Goal: Transaction & Acquisition: Download file/media

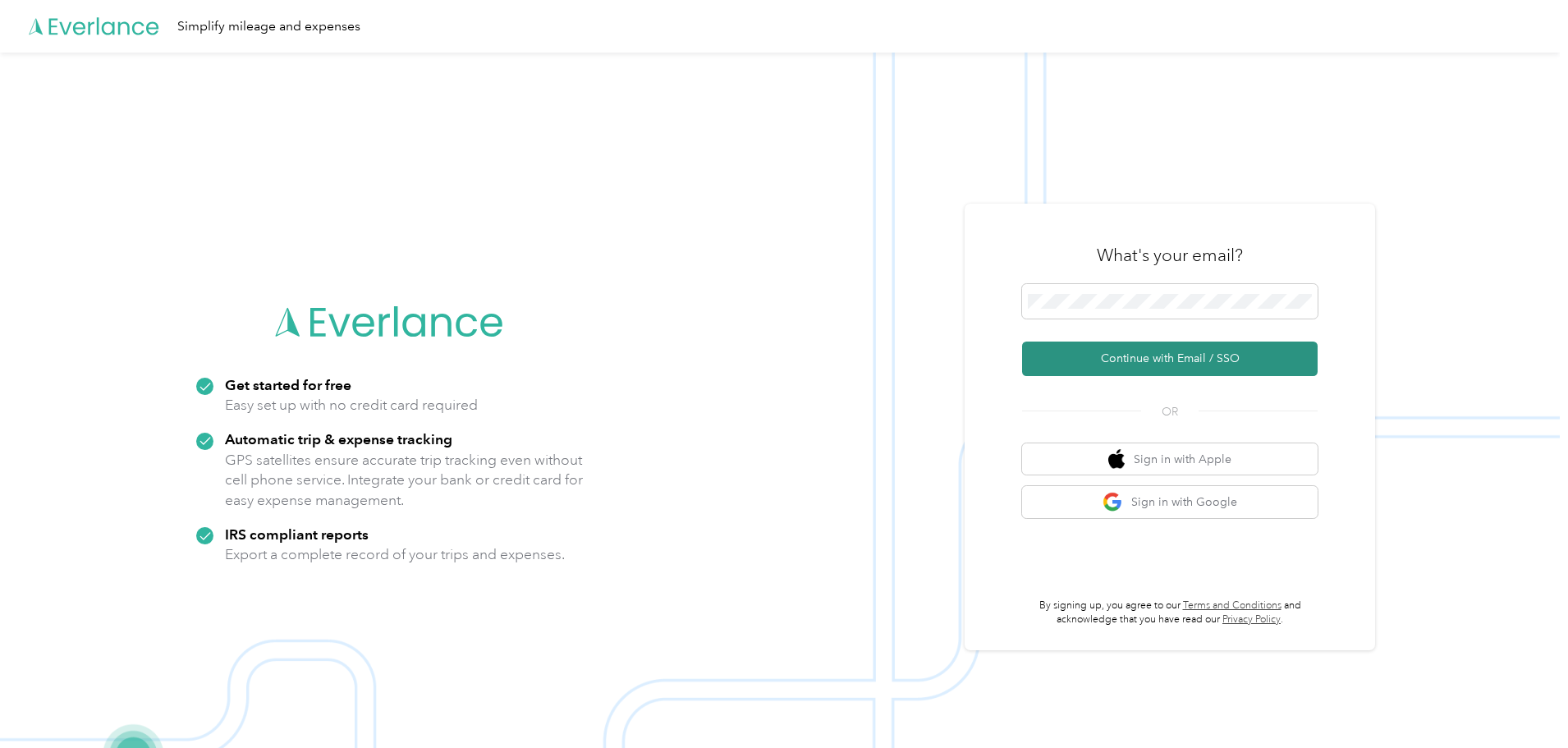
click at [1094, 358] on button "Continue with Email / SSO" at bounding box center [1169, 358] width 295 height 34
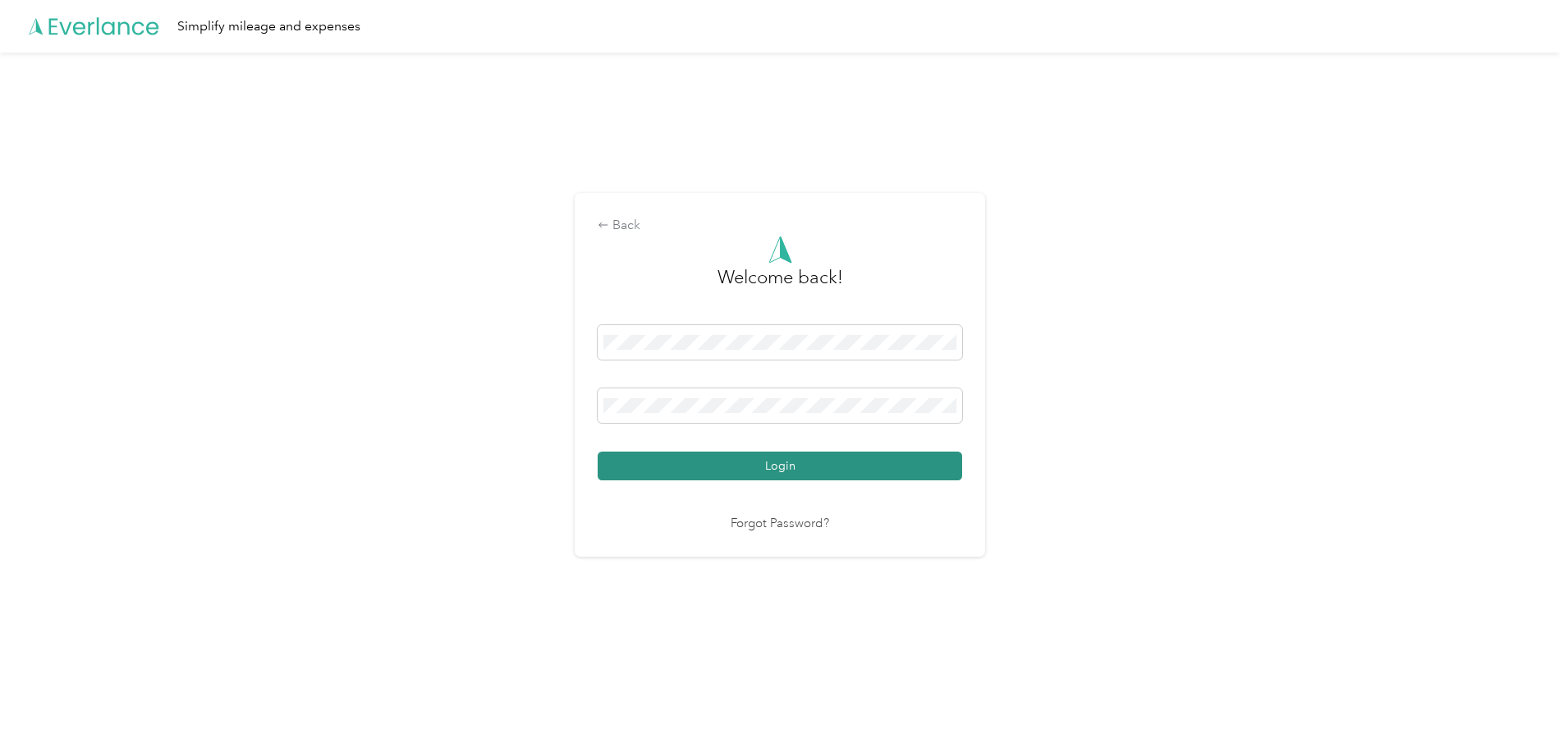
click at [766, 461] on button "Login" at bounding box center [779, 465] width 365 height 29
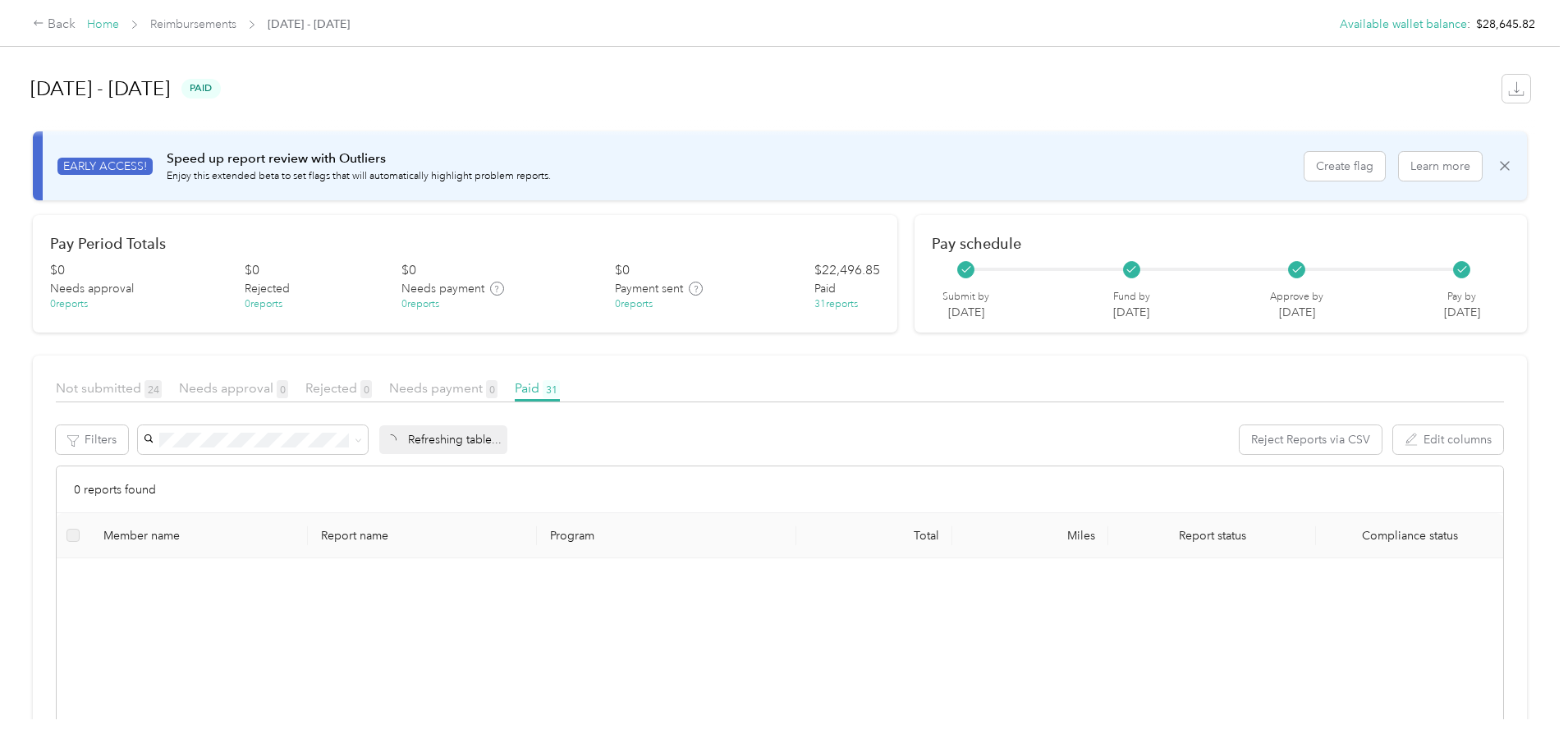
click at [119, 28] on link "Home" at bounding box center [104, 24] width 32 height 14
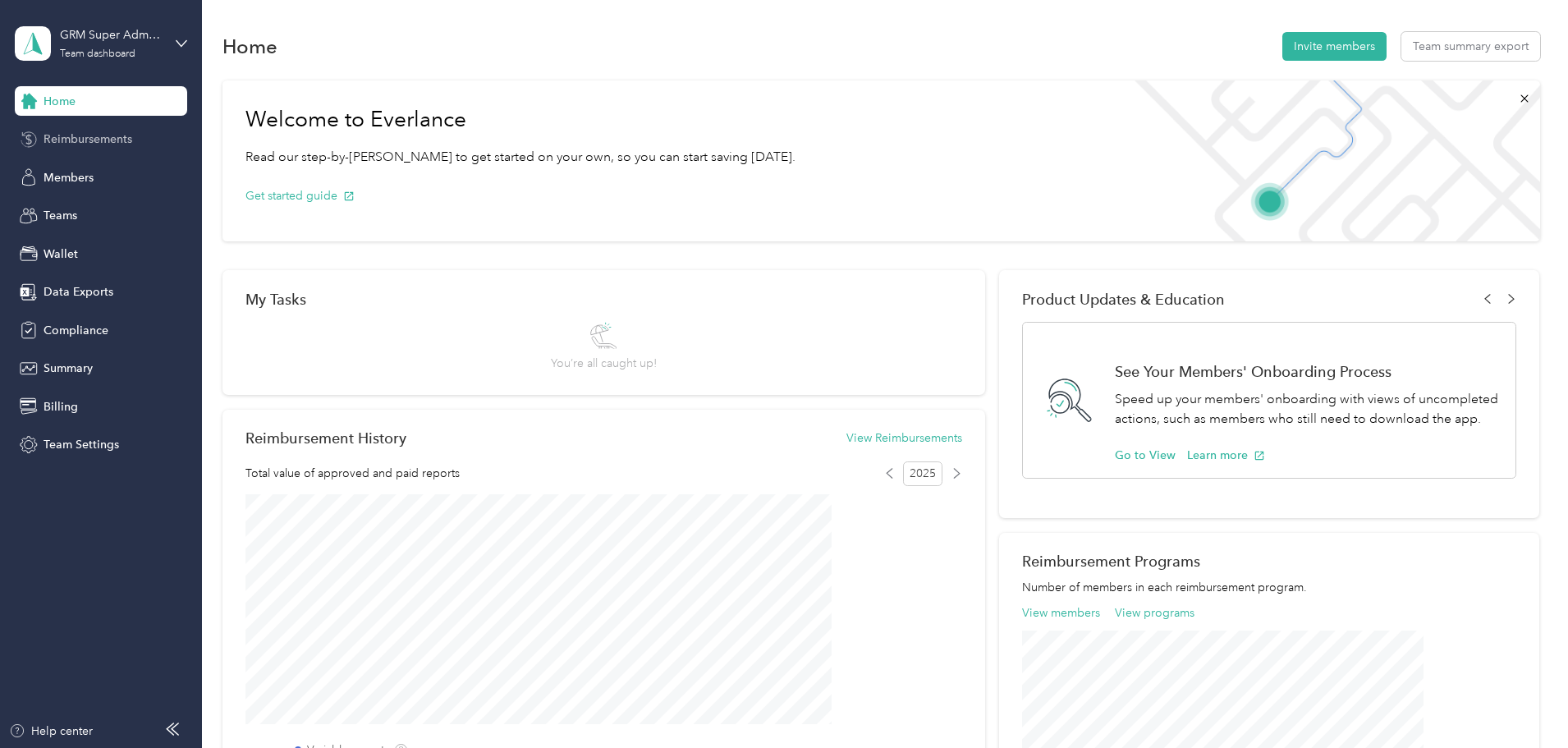
click at [101, 131] on span "Reimbursements" at bounding box center [87, 139] width 88 height 17
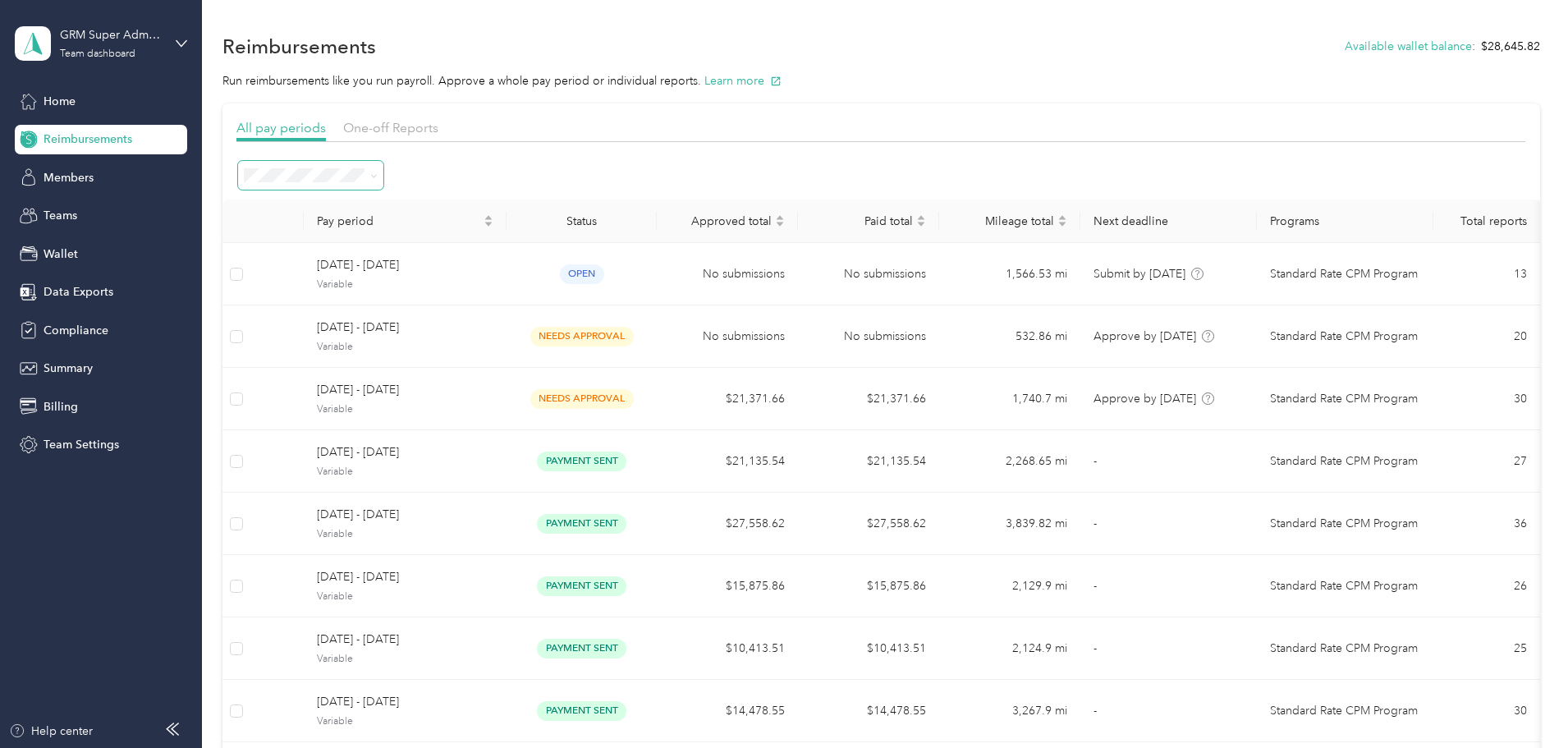
click at [383, 184] on span at bounding box center [310, 176] width 145 height 29
click at [423, 207] on div "All periods" at bounding box center [420, 205] width 122 height 17
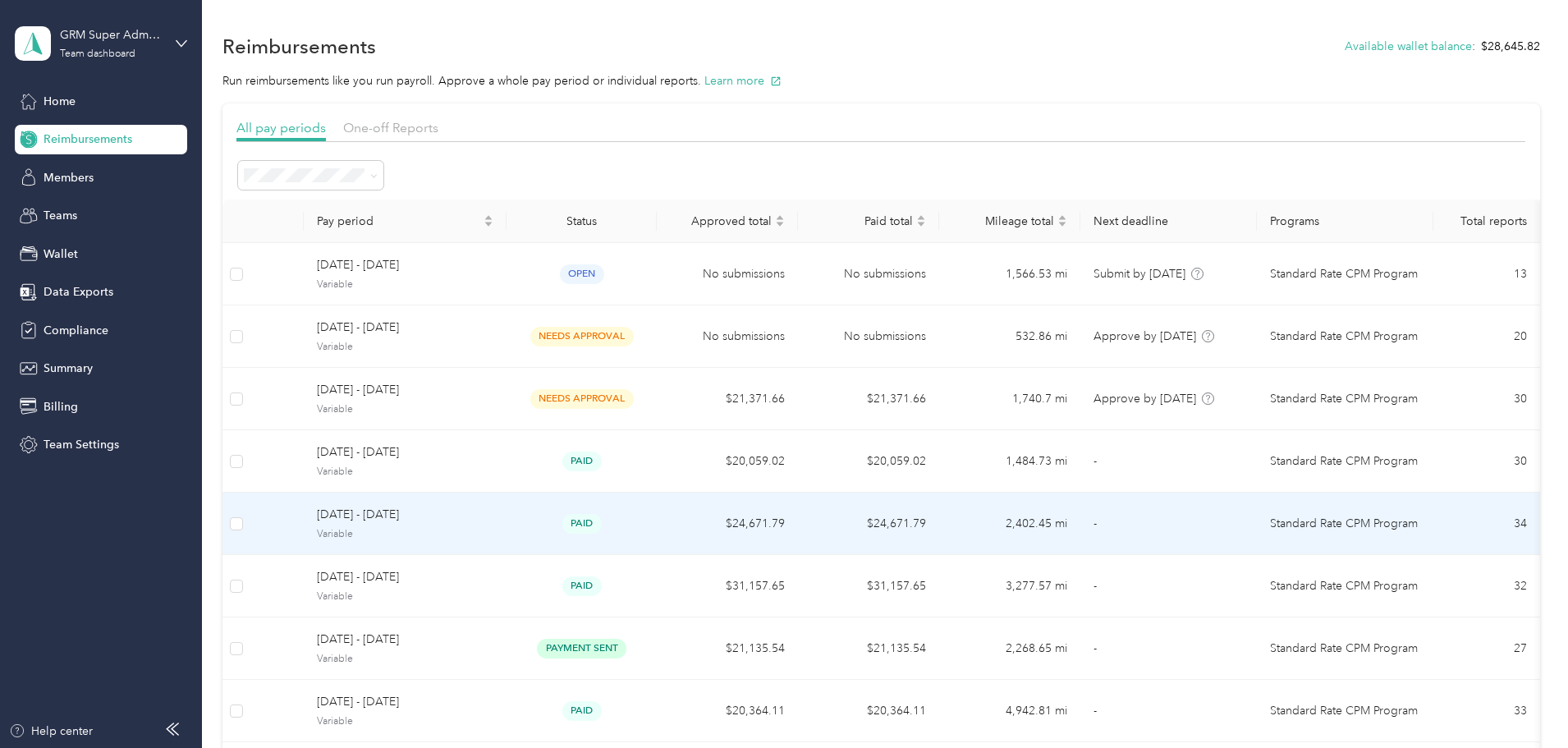
click at [493, 528] on span "Variable" at bounding box center [405, 534] width 176 height 14
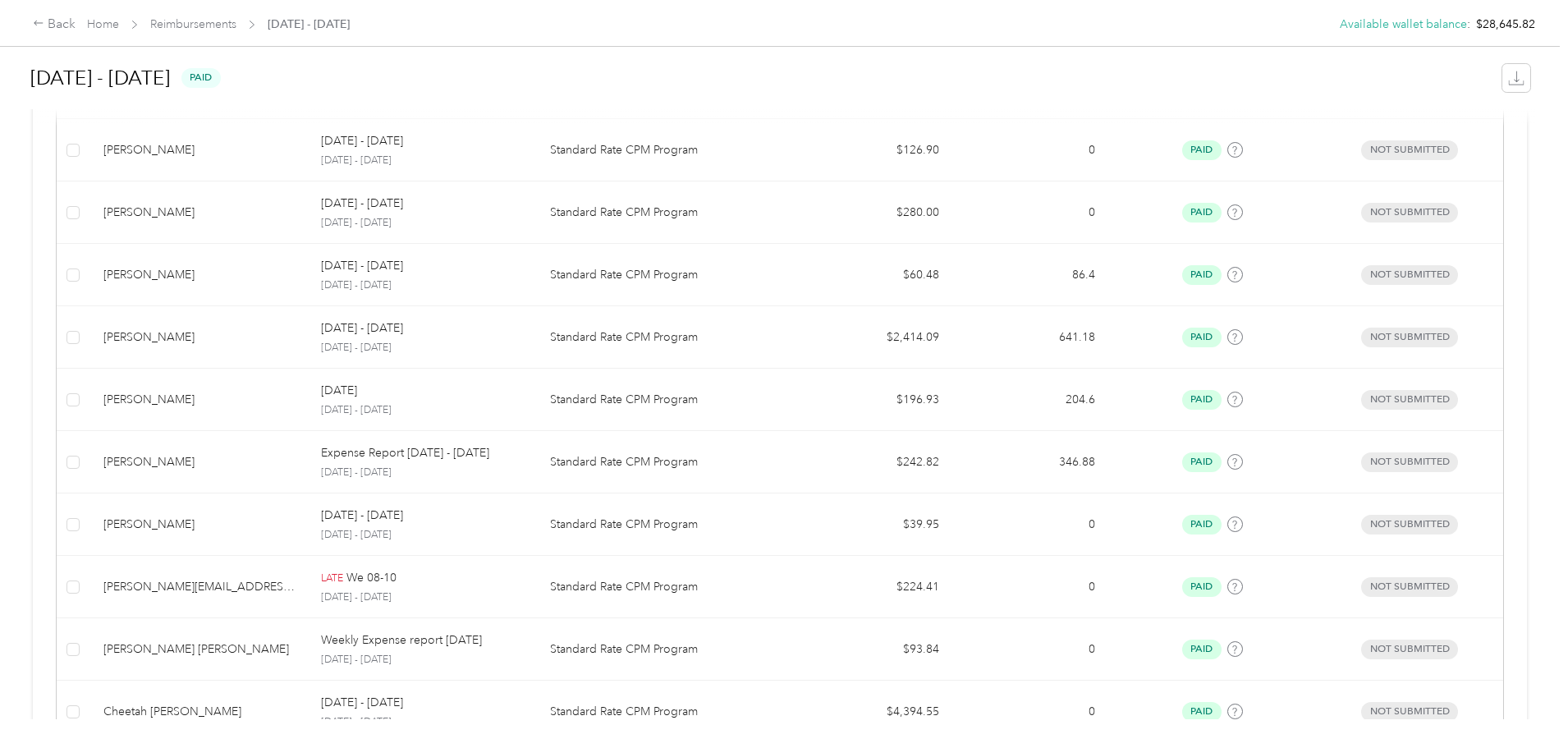
scroll to position [1032, 0]
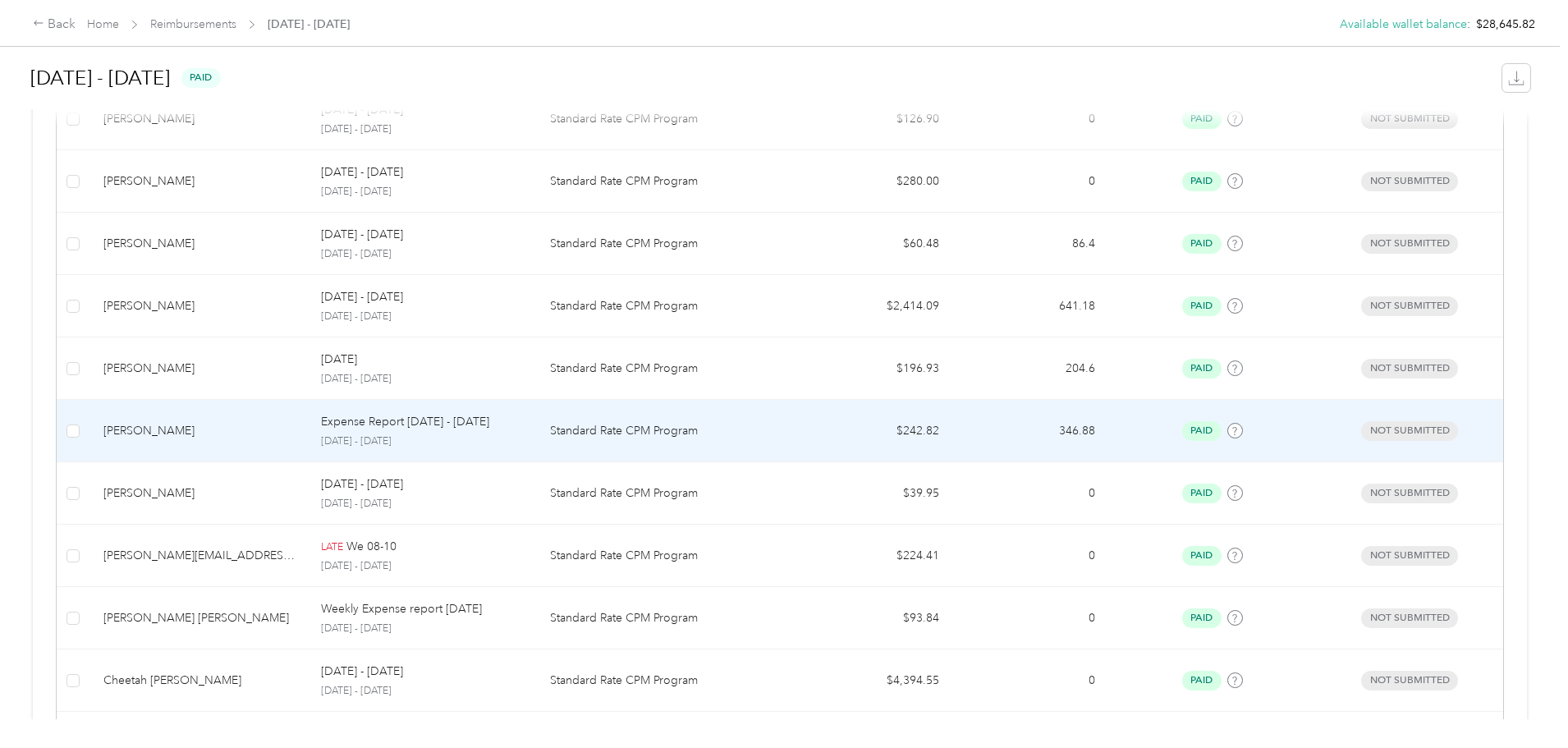
click at [446, 429] on p "Expense Report [DATE] - [DATE]" at bounding box center [405, 422] width 168 height 18
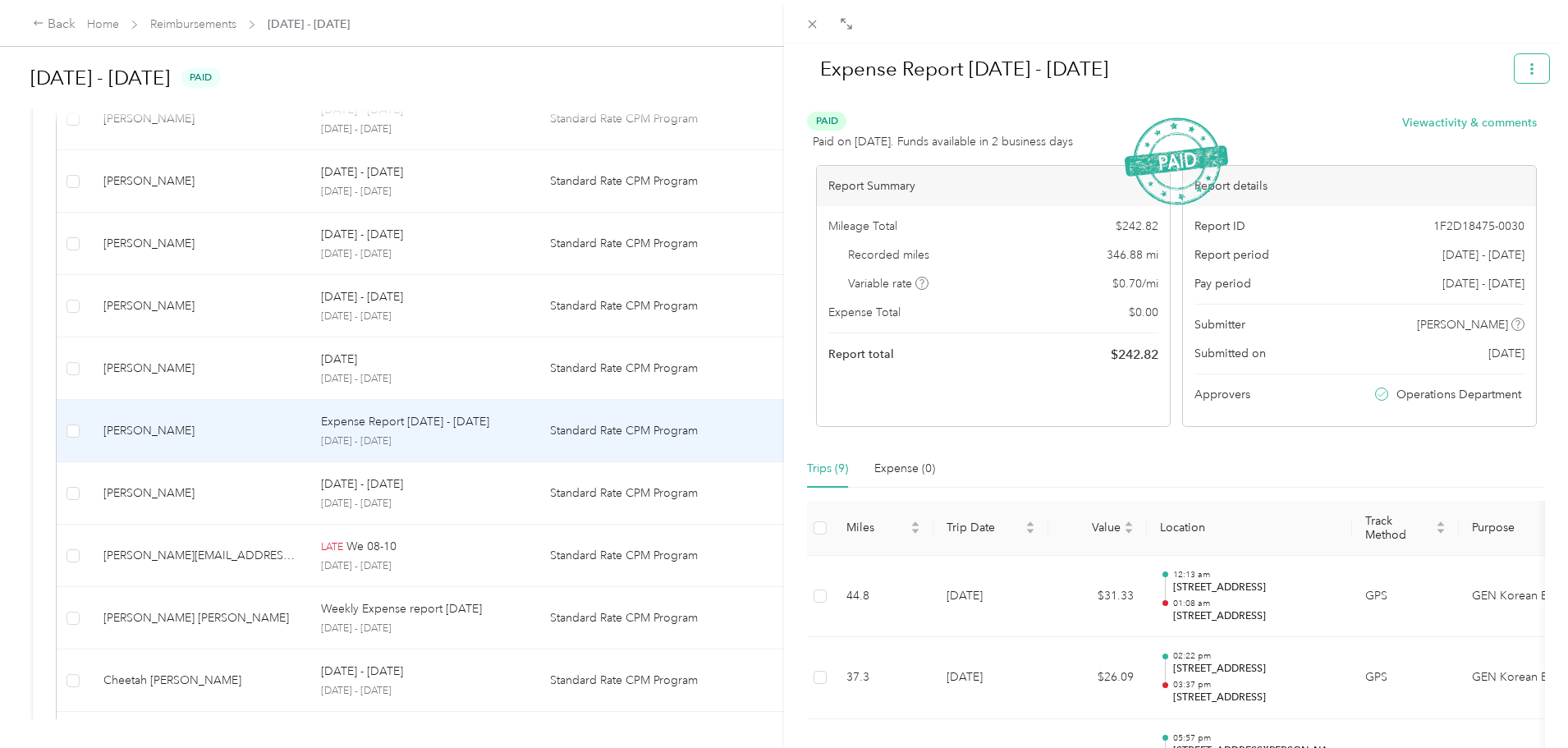
click at [1514, 68] on button "button" at bounding box center [1531, 68] width 34 height 29
click at [1503, 126] on div "Download" at bounding box center [1477, 129] width 98 height 17
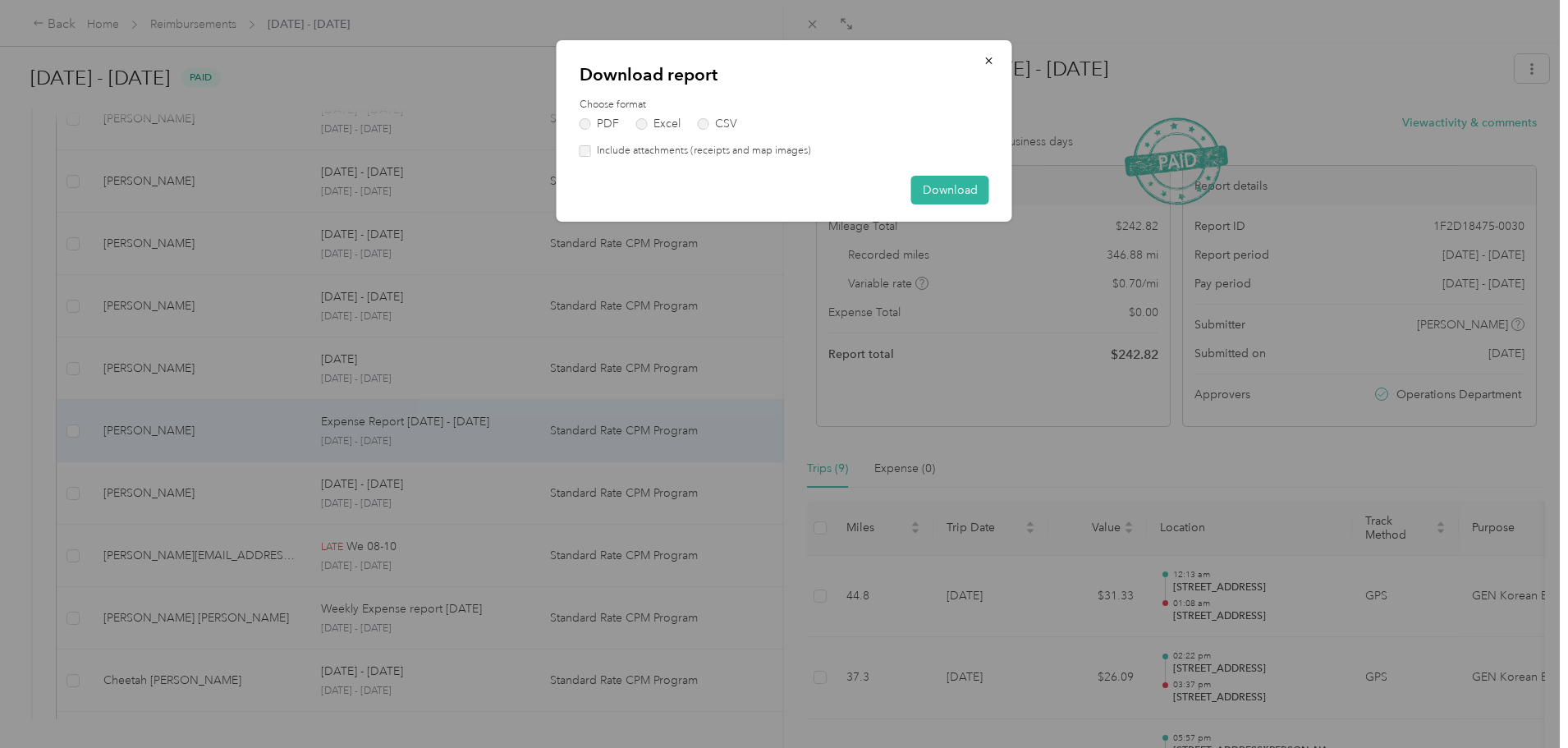
click at [734, 154] on label "Include attachments (receipts and map images)" at bounding box center [701, 151] width 220 height 14
click at [939, 194] on button "Download" at bounding box center [950, 190] width 78 height 29
